Goal: Information Seeking & Learning: Learn about a topic

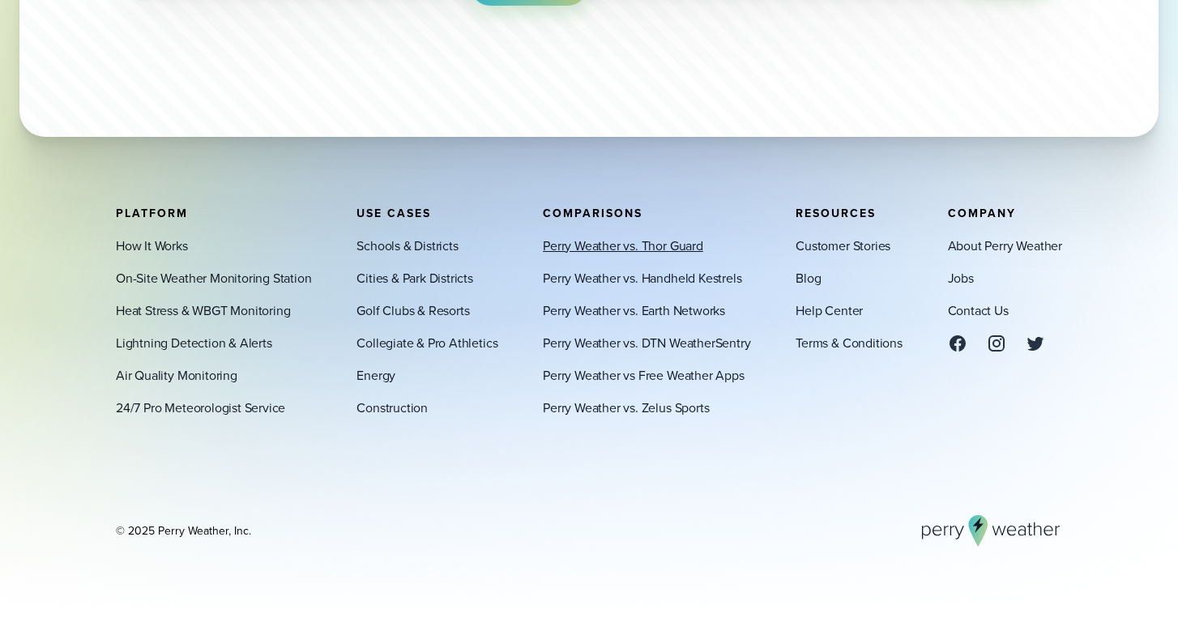
click at [629, 241] on link "Perry Weather vs. Thor Guard" at bounding box center [623, 245] width 160 height 19
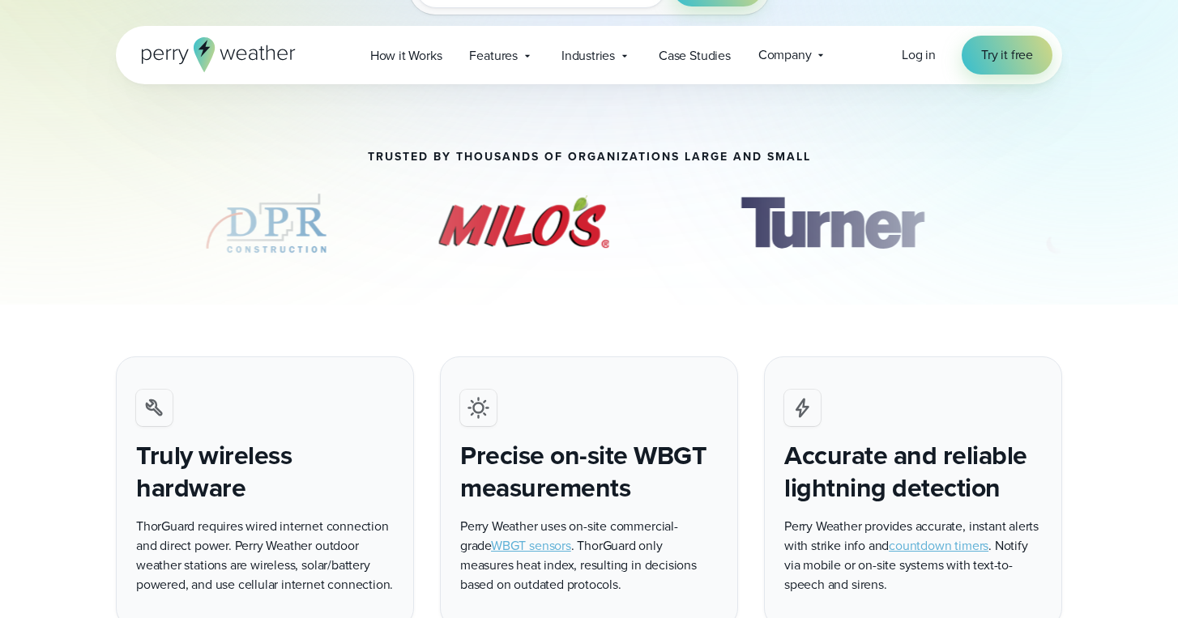
scroll to position [193, 0]
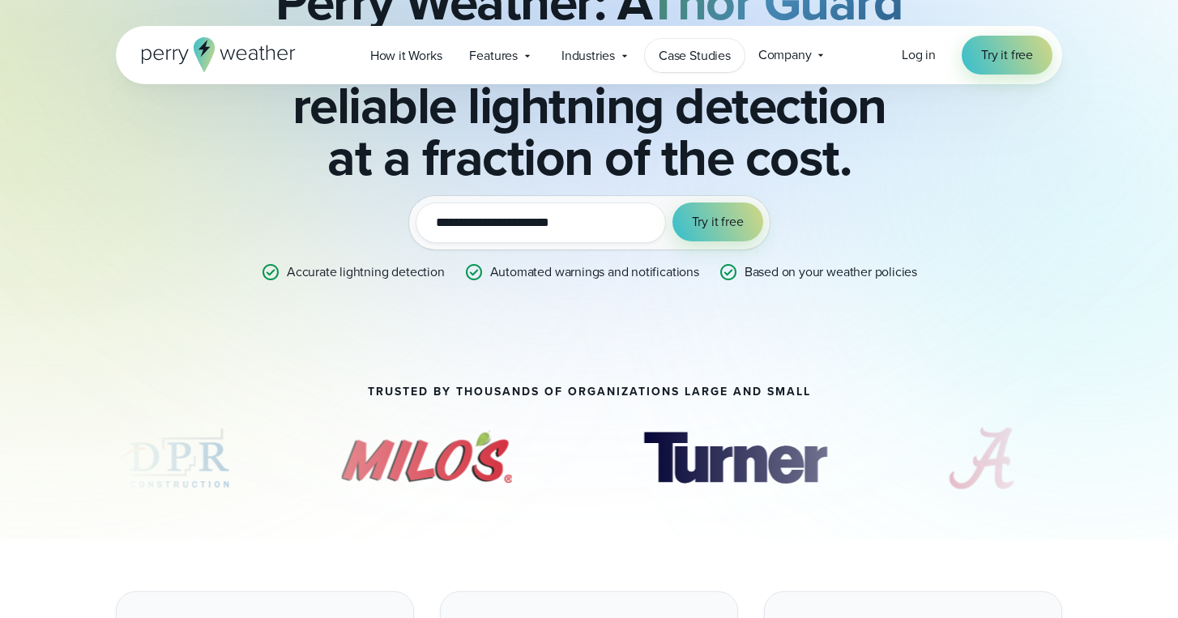
click at [686, 60] on span "Case Studies" at bounding box center [694, 55] width 72 height 19
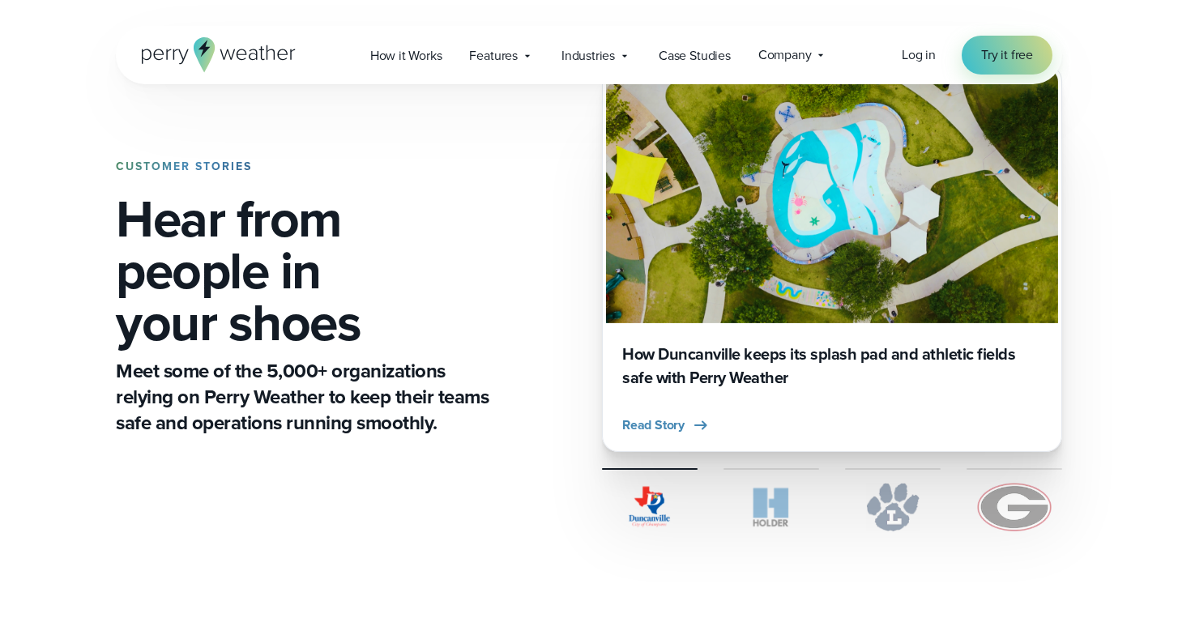
scroll to position [815, 0]
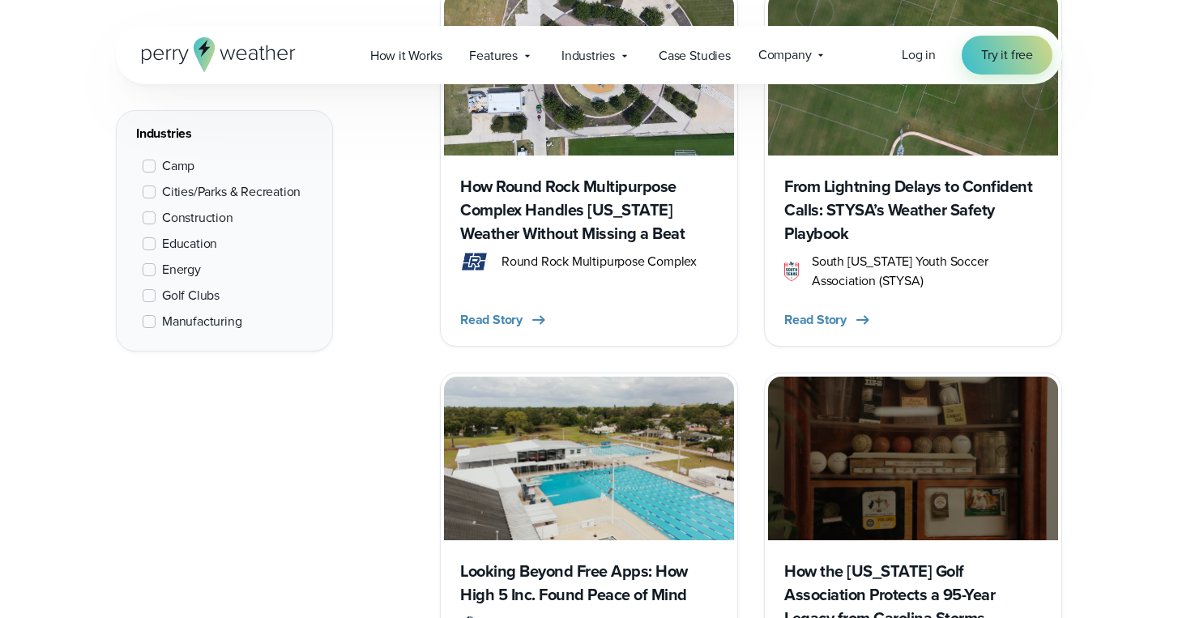
click at [190, 241] on span "Education" at bounding box center [189, 243] width 55 height 19
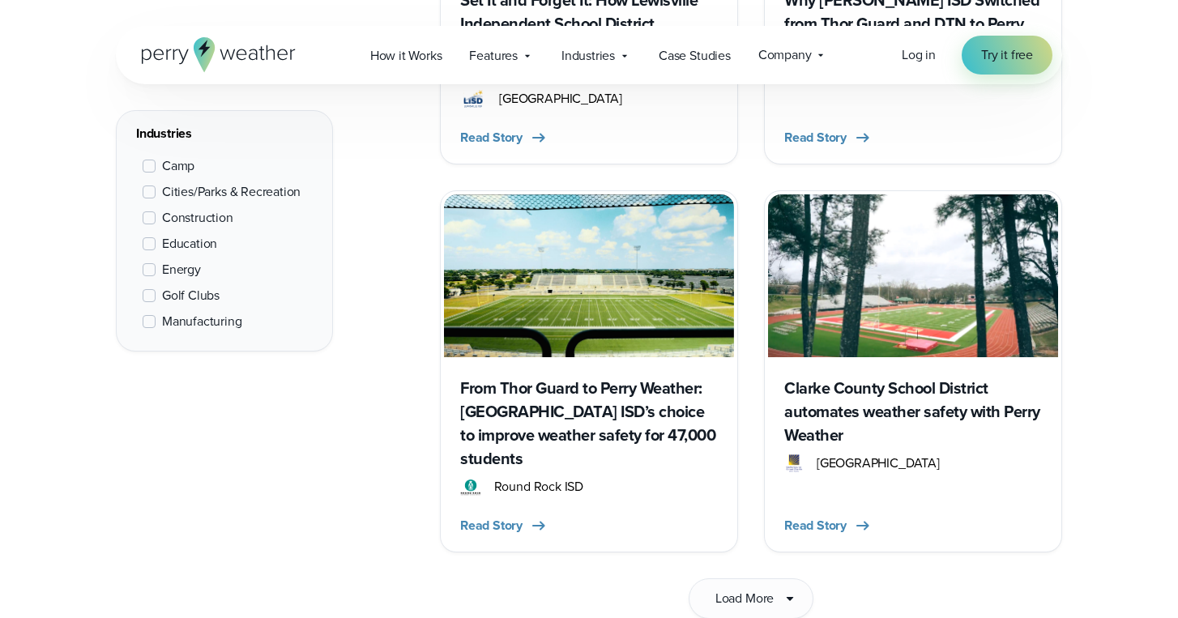
scroll to position [2527, 0]
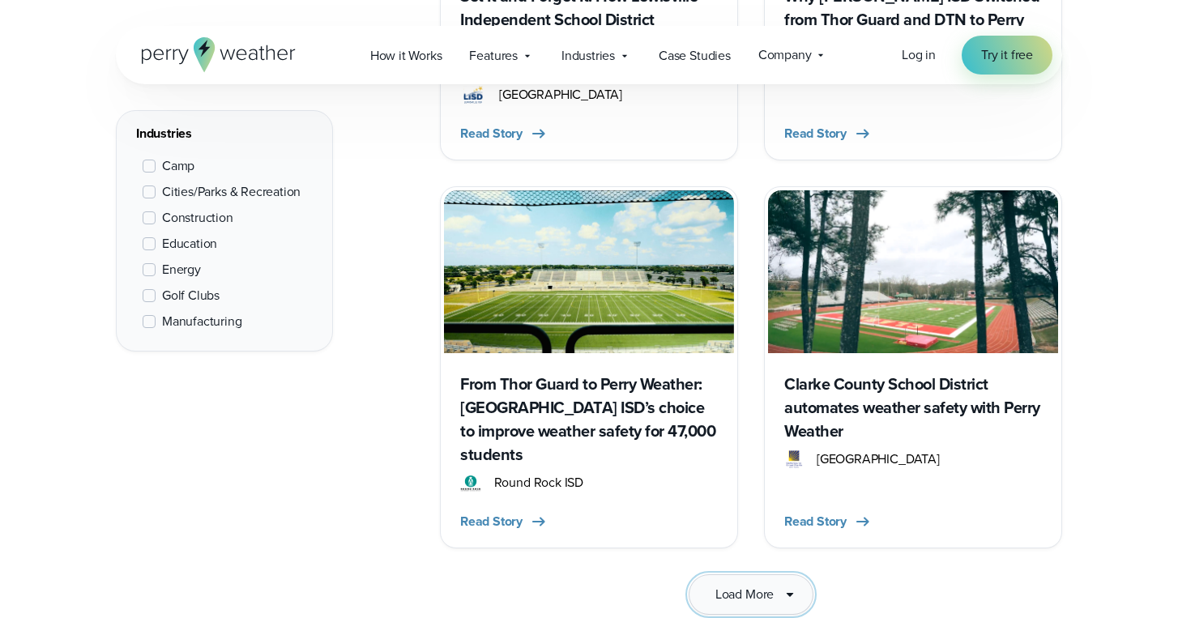
click at [718, 585] on span "Load More" at bounding box center [744, 594] width 58 height 19
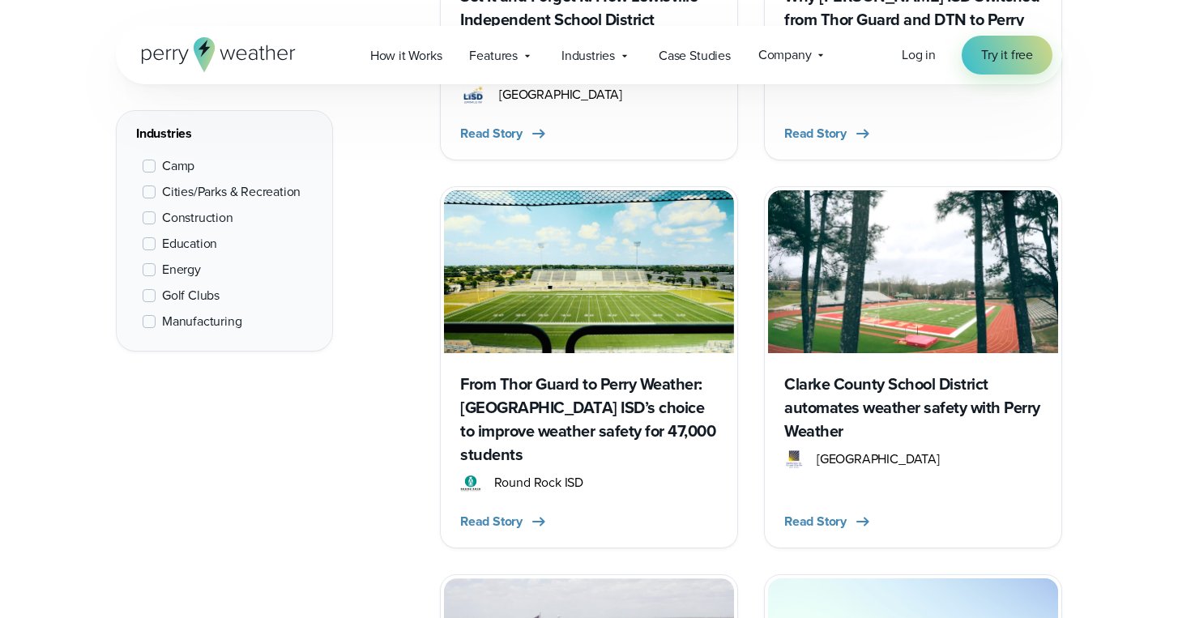
scroll to position [1446, 0]
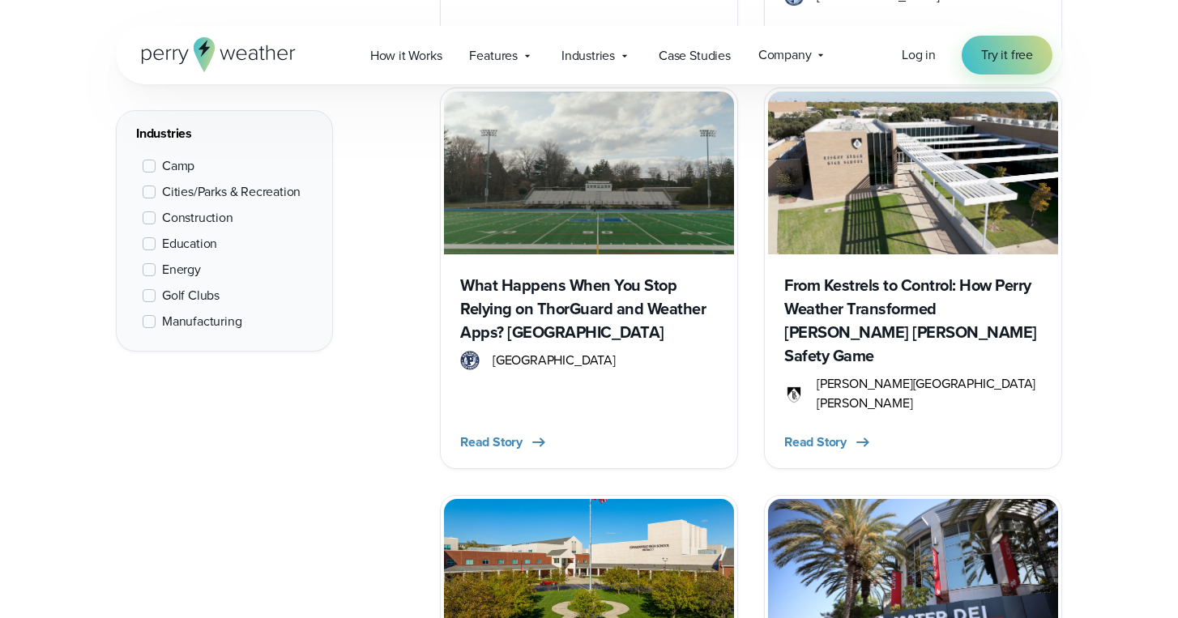
click at [505, 305] on h3 "What Happens When You Stop Relying on ThorGuard and Weather Apps? Ask Paramus H…" at bounding box center [589, 309] width 258 height 70
